Goal: Information Seeking & Learning: Learn about a topic

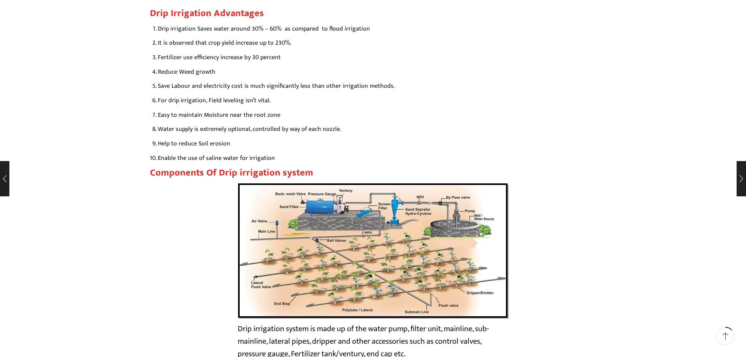
scroll to position [1220, 0]
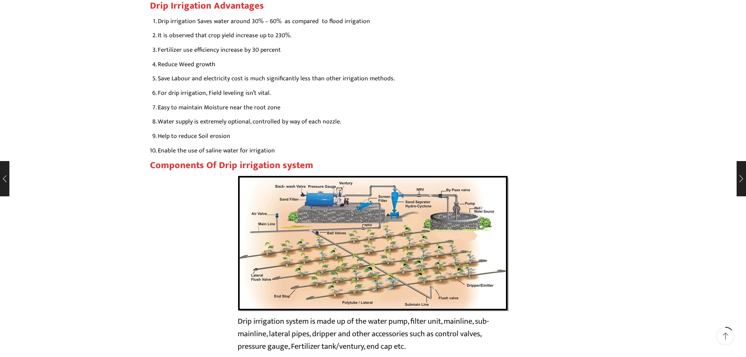
click at [356, 255] on img at bounding box center [373, 243] width 271 height 136
